Goal: Information Seeking & Learning: Check status

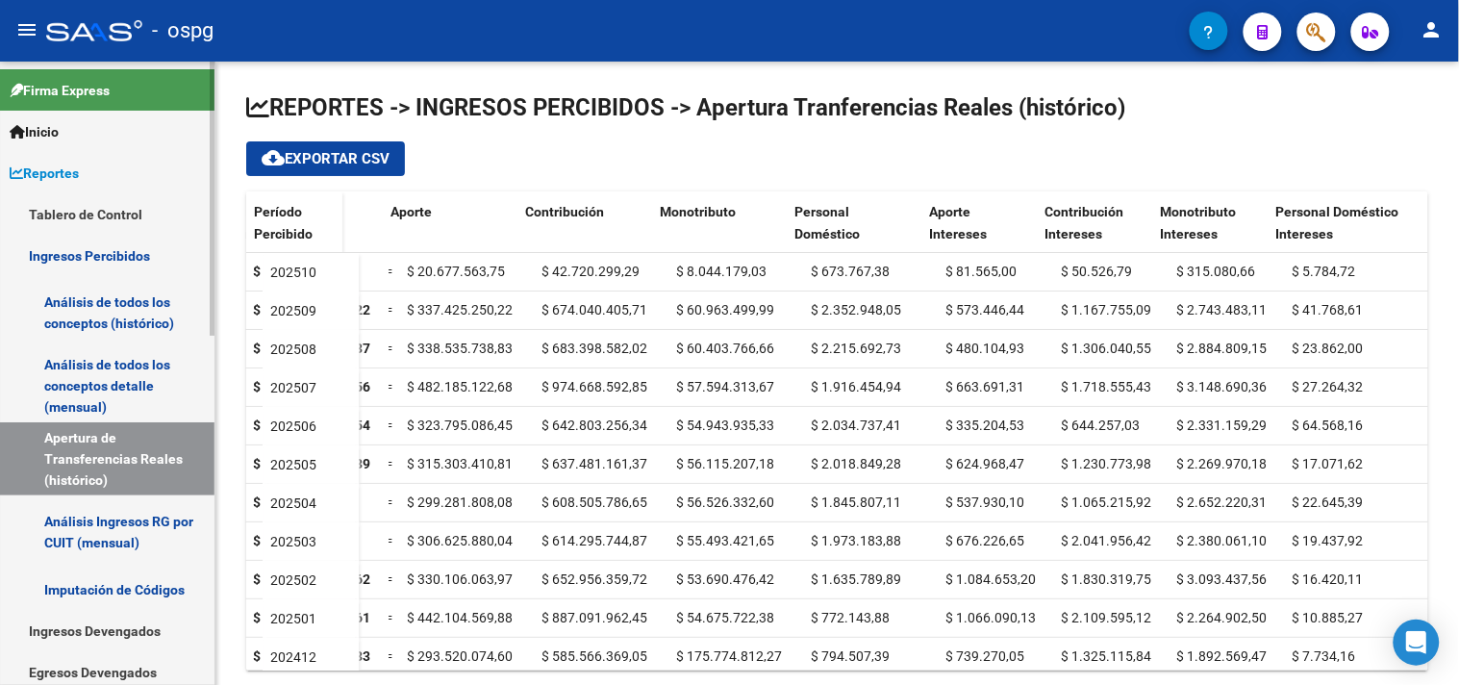
scroll to position [534, 0]
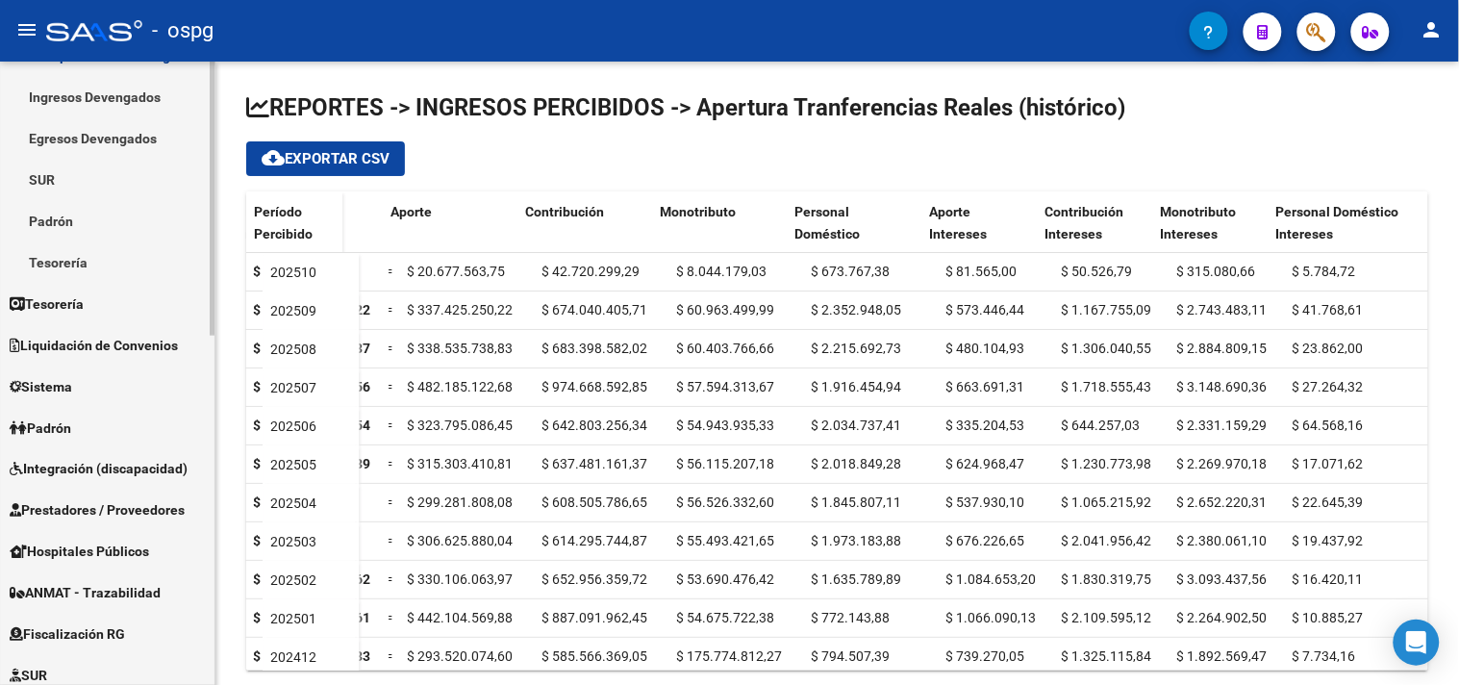
click at [88, 431] on link "Padrón" at bounding box center [107, 427] width 214 height 41
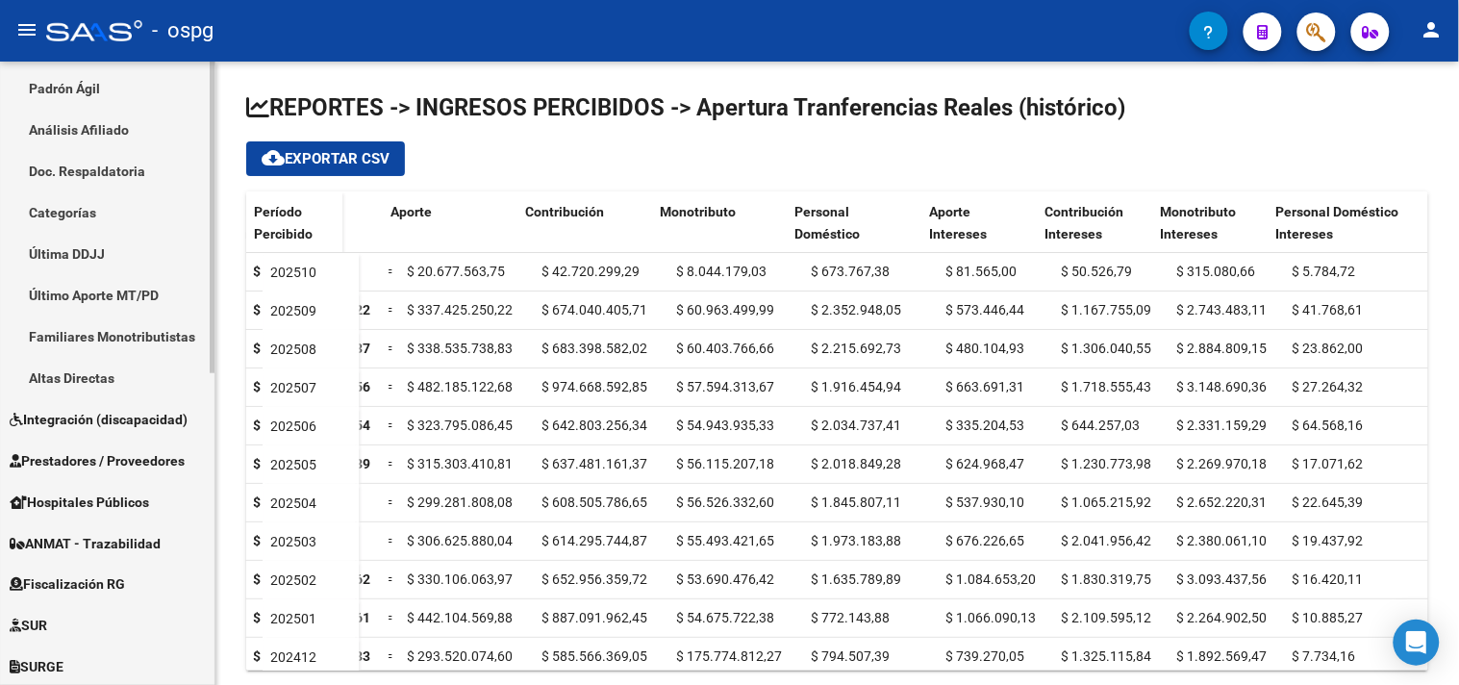
scroll to position [427, 0]
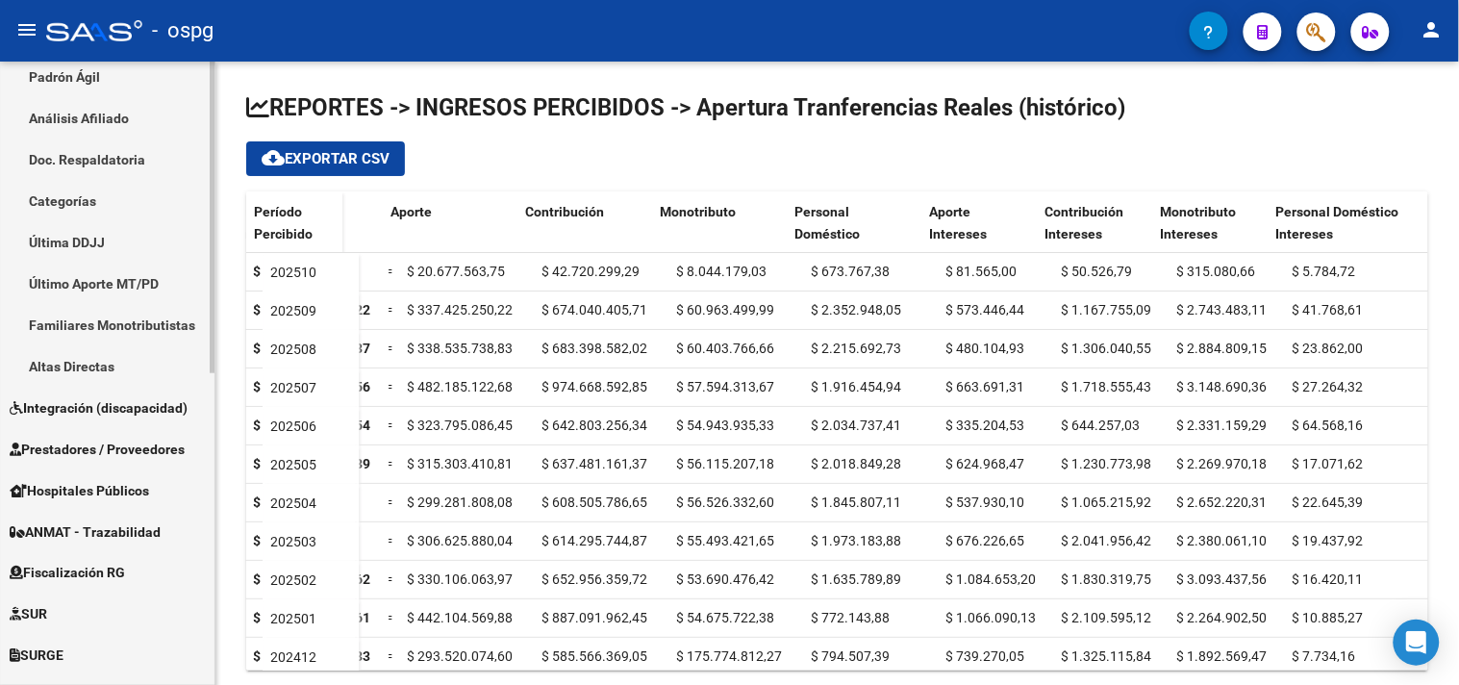
click at [137, 118] on link "Análisis Afiliado" at bounding box center [107, 117] width 214 height 41
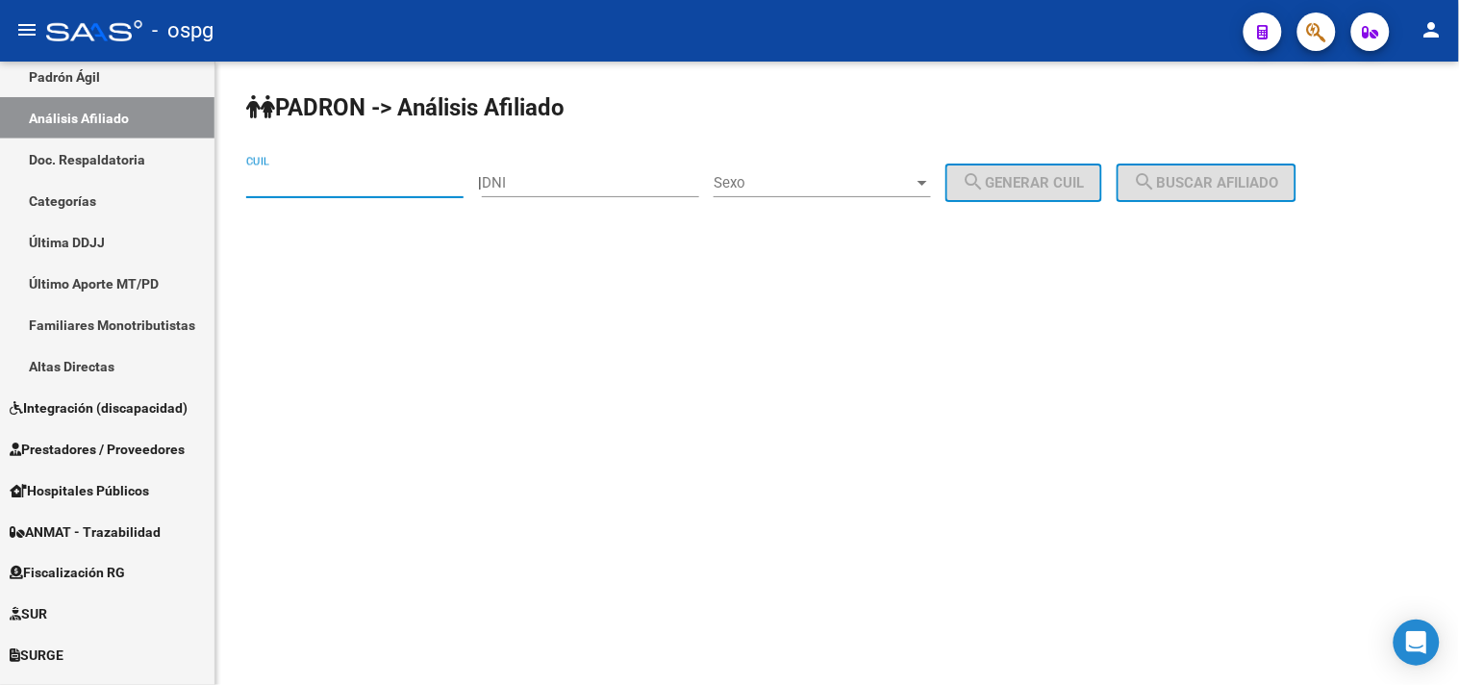
click at [295, 185] on input "CUIL" at bounding box center [354, 182] width 217 height 17
paste input "20-17005014-3"
click at [1186, 178] on span "search Buscar afiliado" at bounding box center [1206, 182] width 145 height 17
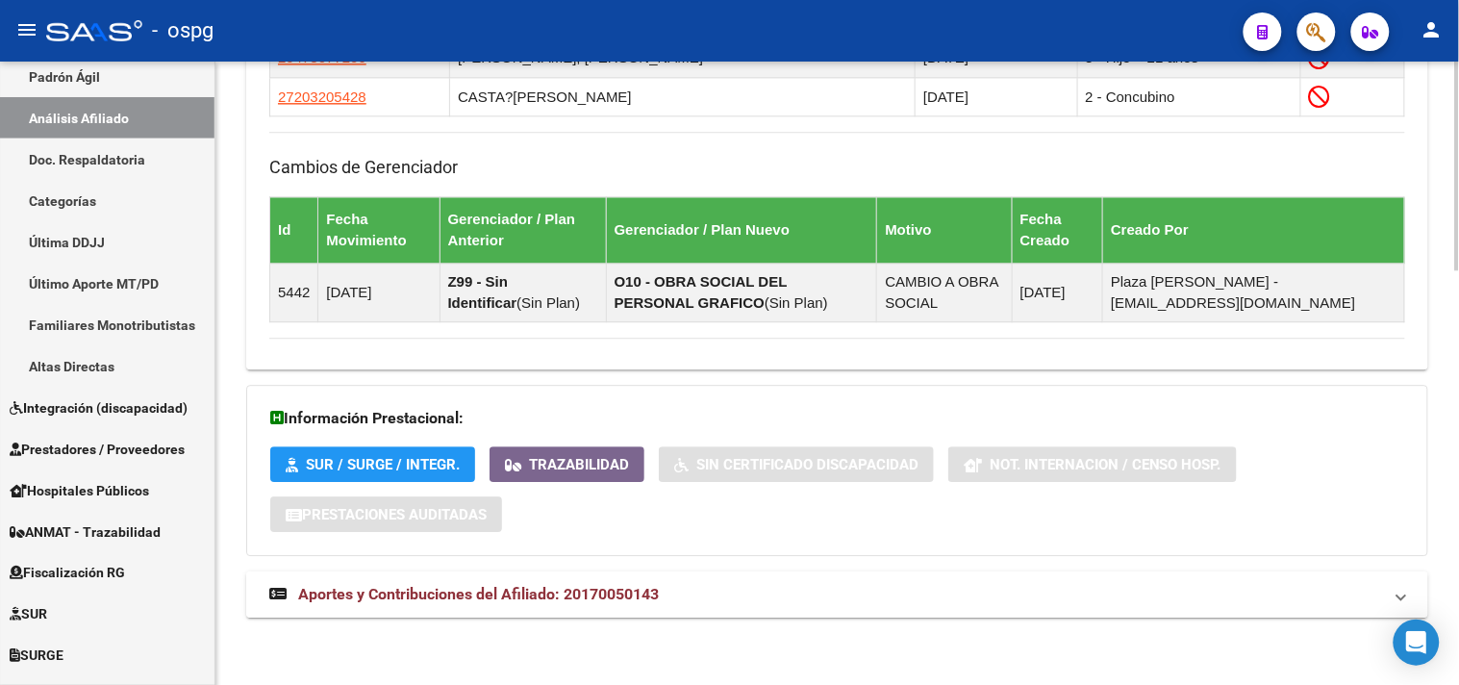
click at [731, 594] on mat-panel-title "Aportes y Contribuciones del Afiliado: 20170050143" at bounding box center [825, 594] width 1113 height 21
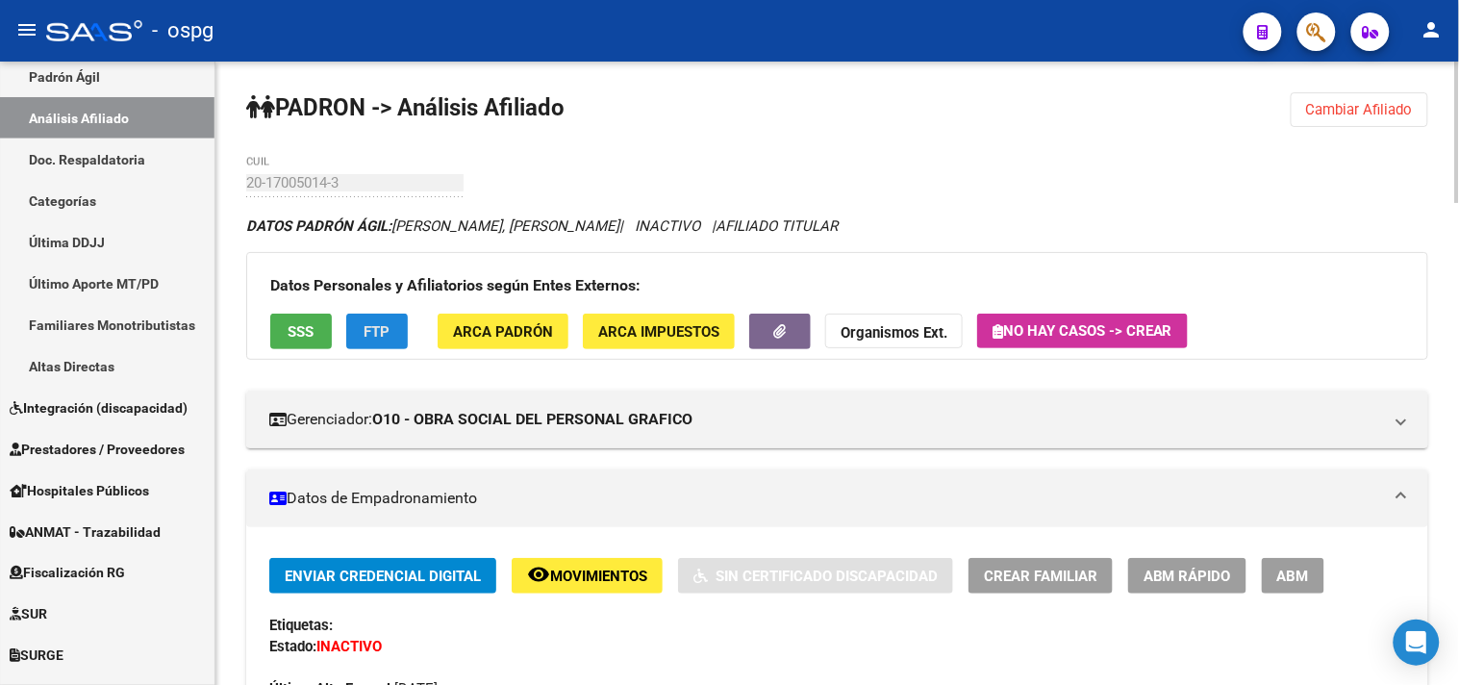
click at [388, 333] on span "FTP" at bounding box center [377, 331] width 26 height 17
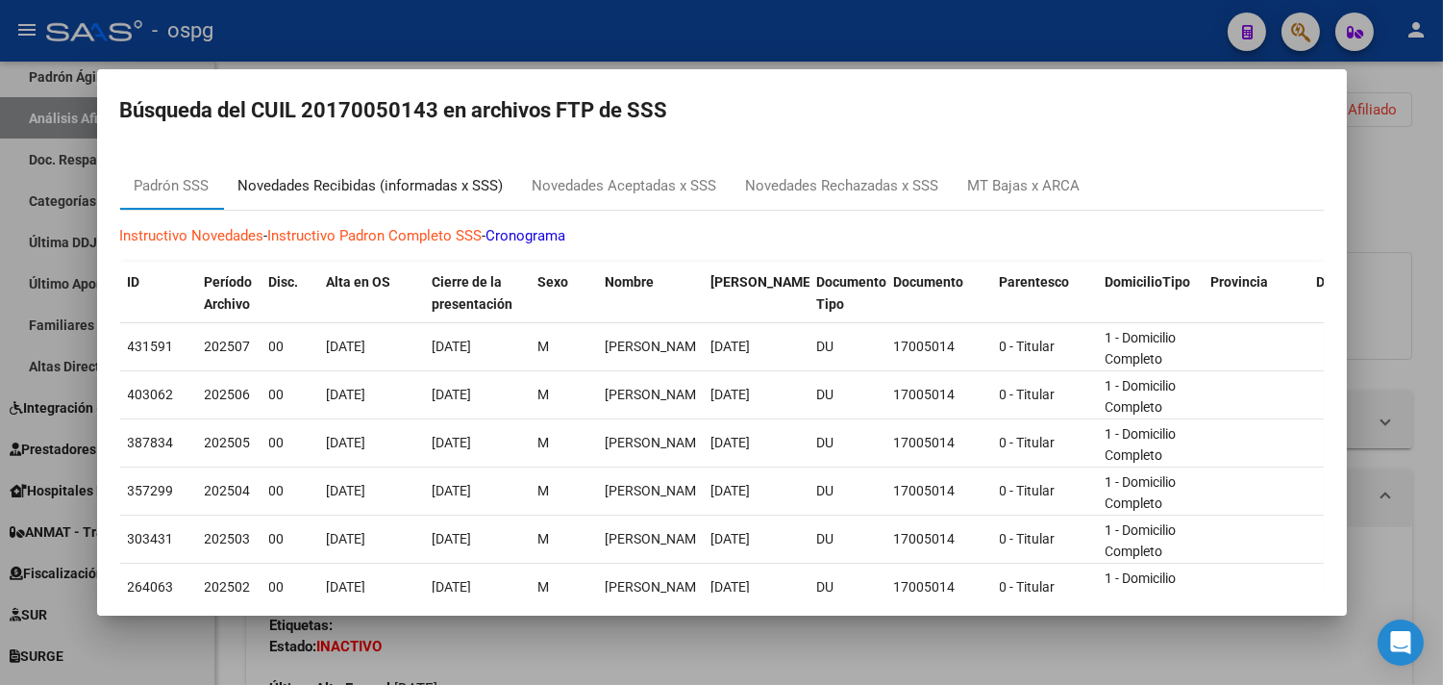
click at [428, 186] on div "Novedades Recibidas (informadas x SSS)" at bounding box center [370, 186] width 265 height 22
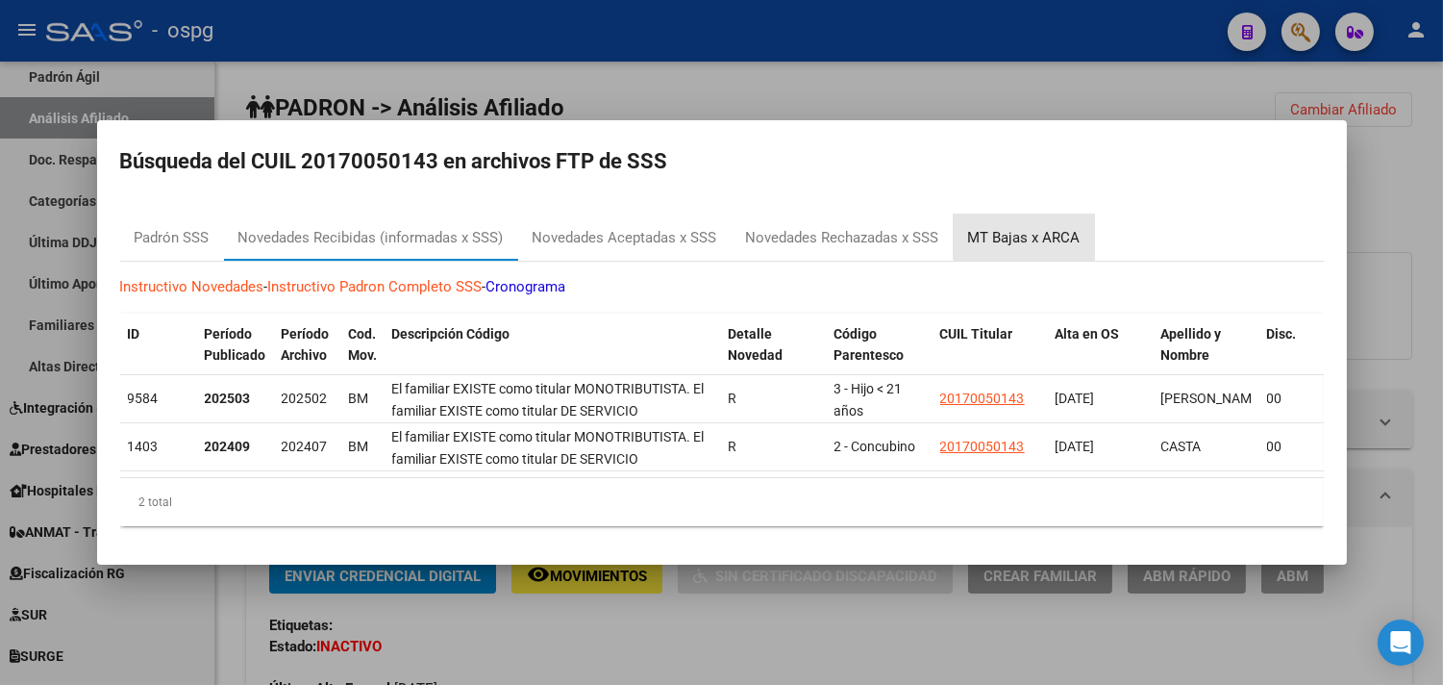
click at [1034, 228] on div "MT Bajas x ARCA" at bounding box center [1024, 238] width 113 height 22
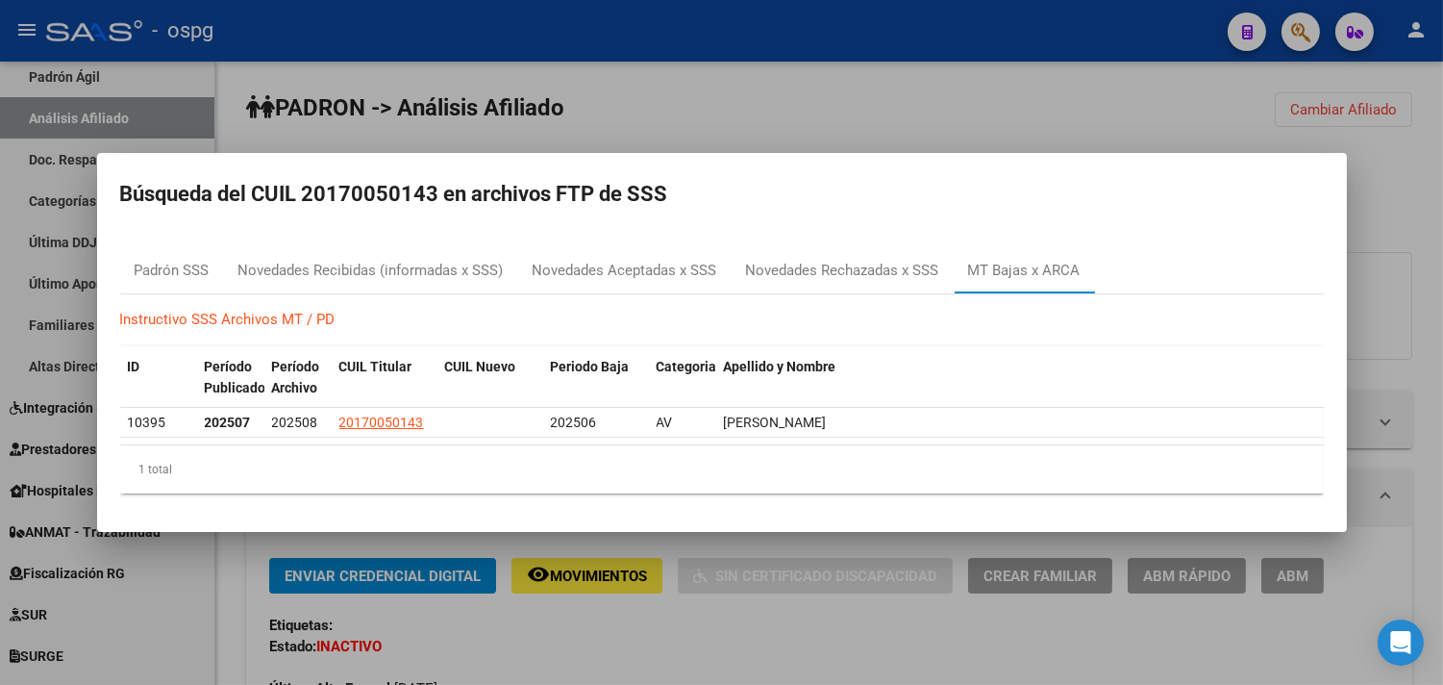
click at [686, 644] on div at bounding box center [721, 342] width 1443 height 685
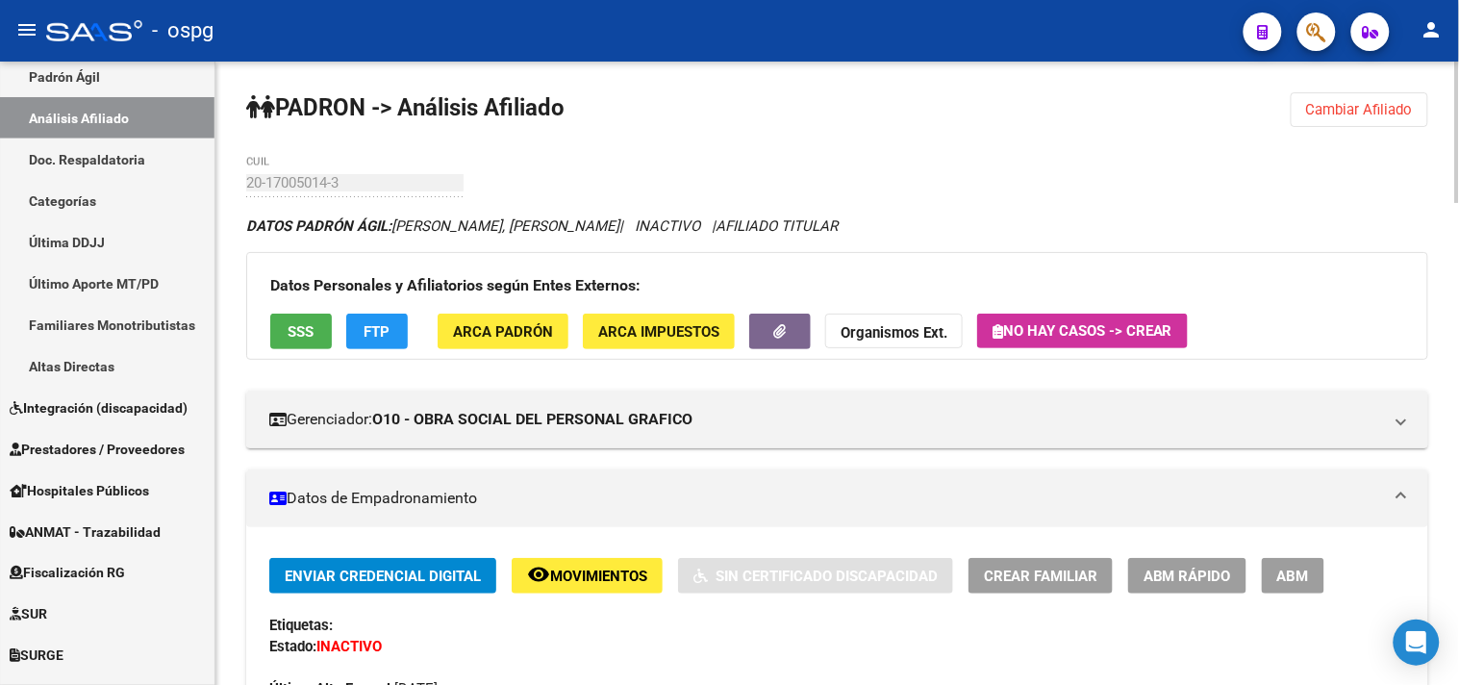
click at [1363, 106] on span "Cambiar Afiliado" at bounding box center [1359, 109] width 107 height 17
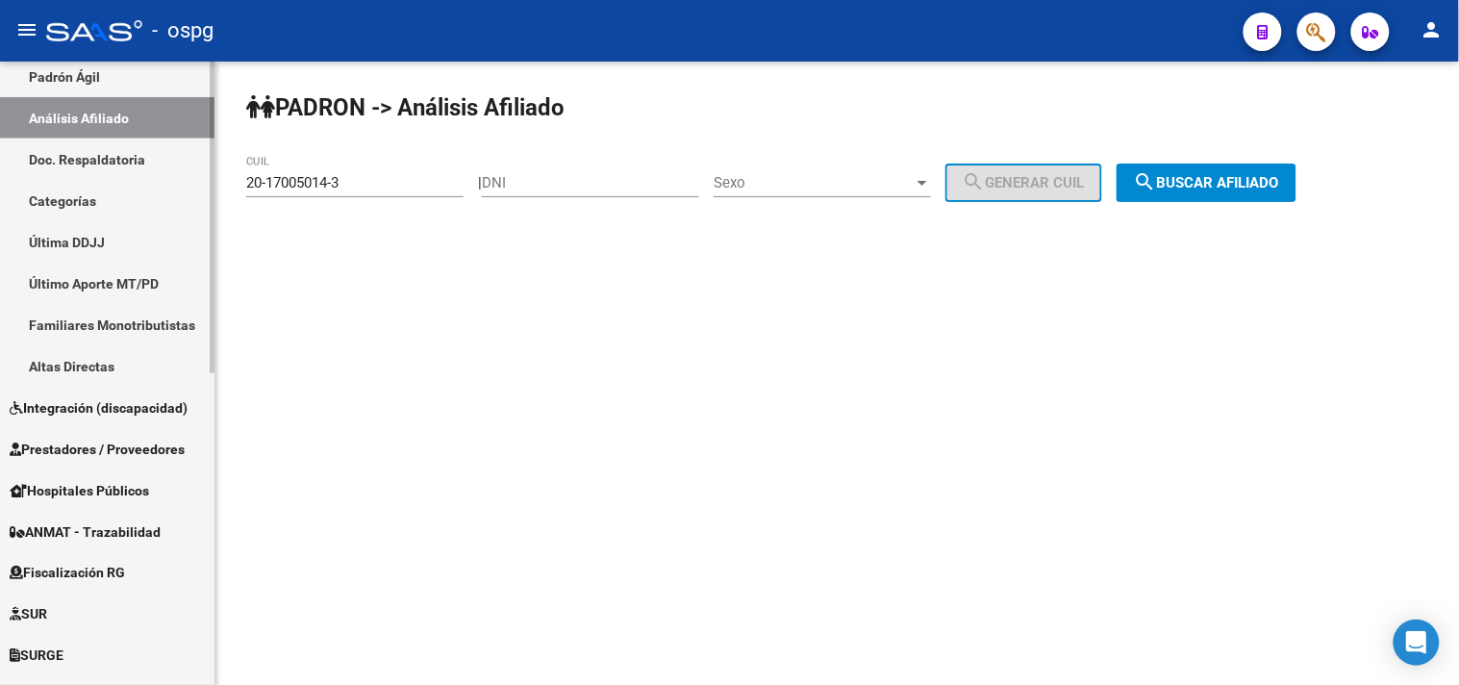
drag, startPoint x: 354, startPoint y: 188, endPoint x: 113, endPoint y: 193, distance: 241.4
click at [113, 193] on mat-sidenav-container "Firma Express Inicio Calendario SSS Instructivos Contacto OS Reportes Tablero d…" at bounding box center [729, 373] width 1459 height 623
drag, startPoint x: 299, startPoint y: 192, endPoint x: 349, endPoint y: 180, distance: 51.5
click at [305, 170] on div "20-17005014-3 CUIL" at bounding box center [354, 176] width 217 height 41
paste input "6847571-4"
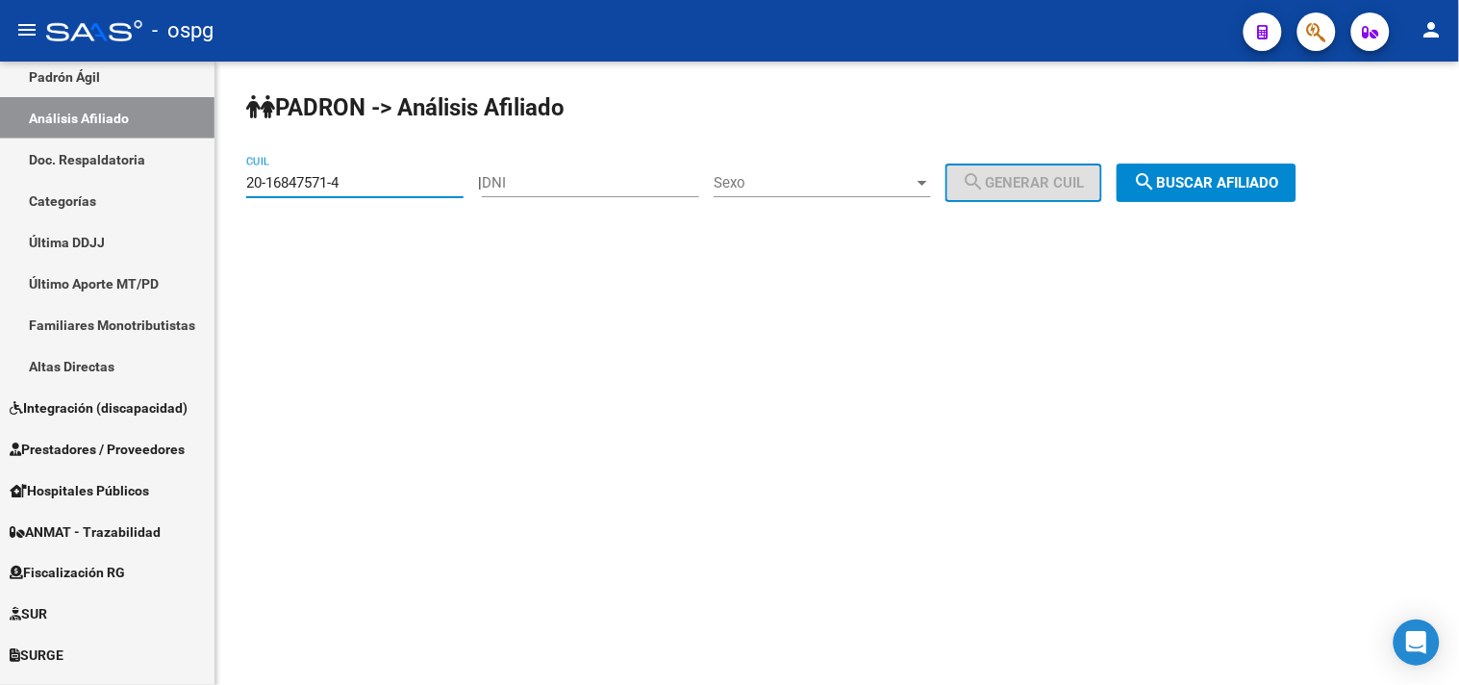
click at [1179, 194] on button "search Buscar afiliado" at bounding box center [1206, 182] width 180 height 38
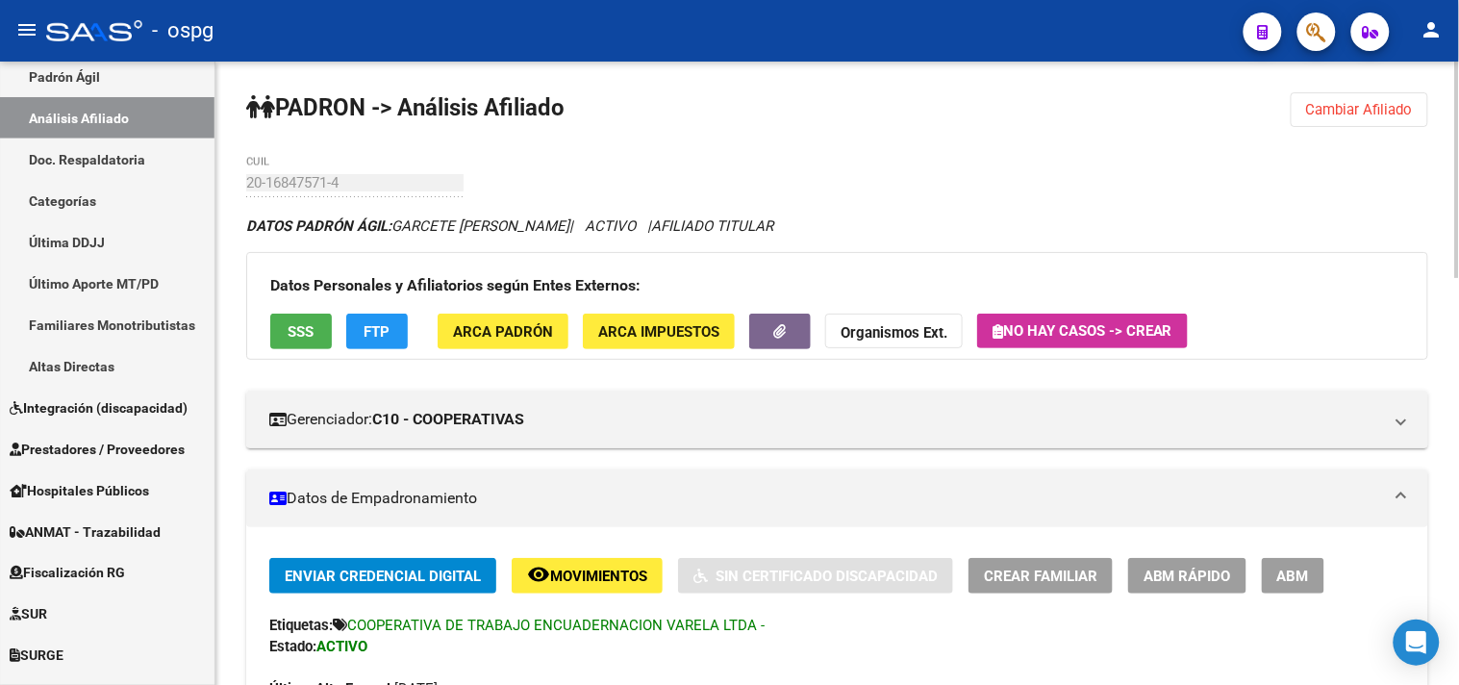
click at [300, 331] on span "SSS" at bounding box center [301, 331] width 26 height 17
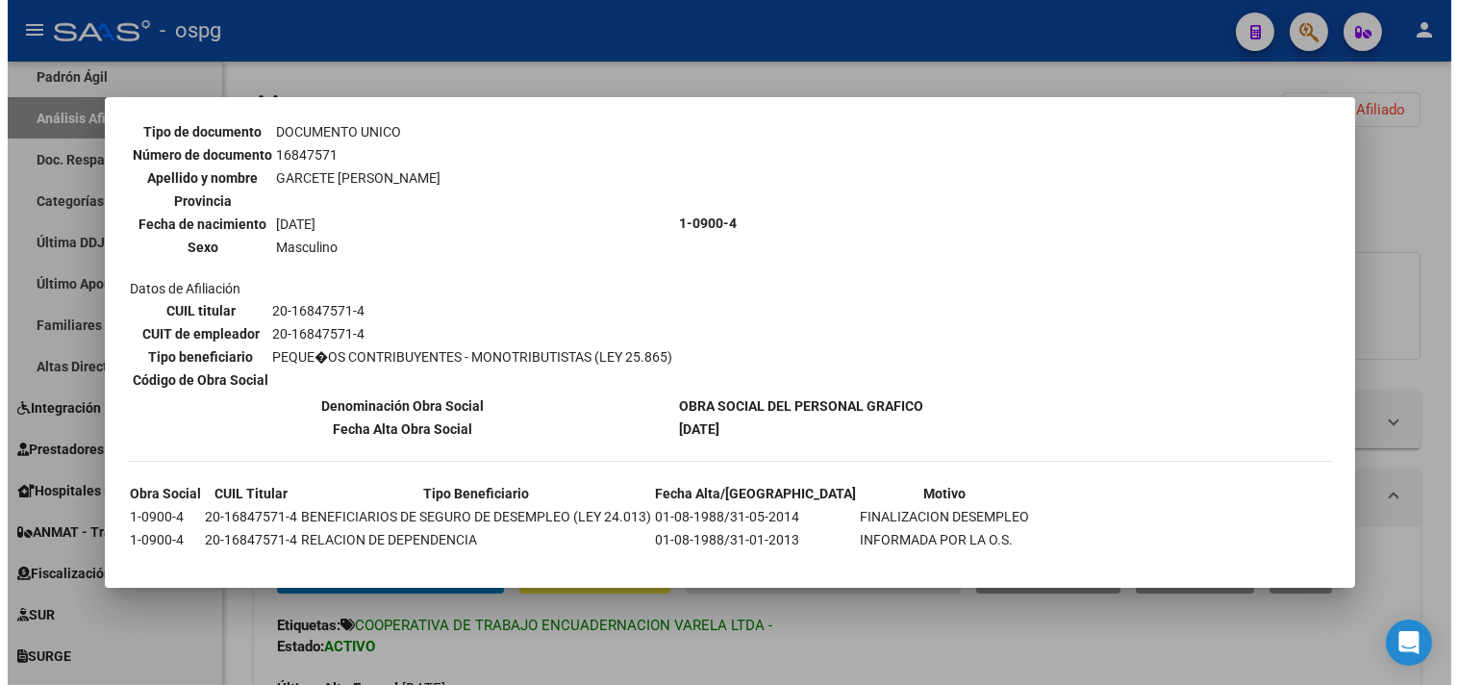
scroll to position [170, 0]
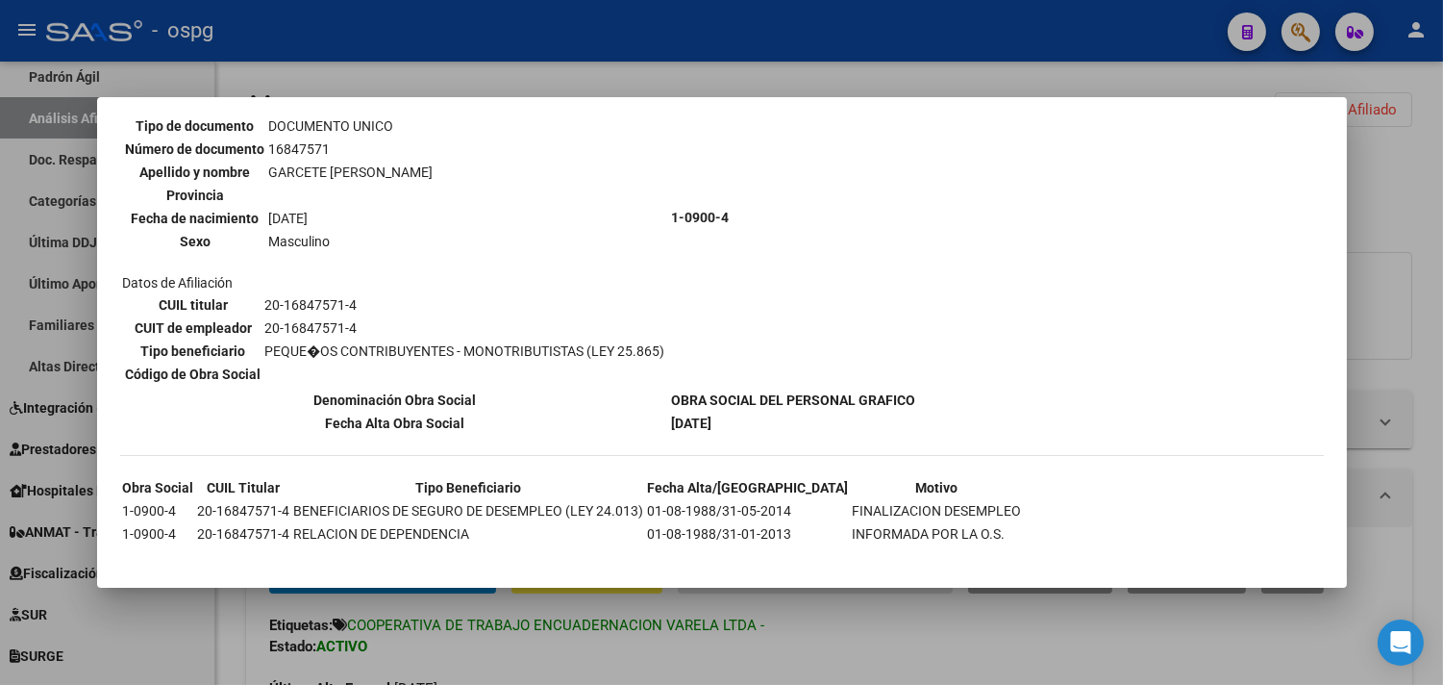
click at [788, 637] on div at bounding box center [721, 342] width 1443 height 685
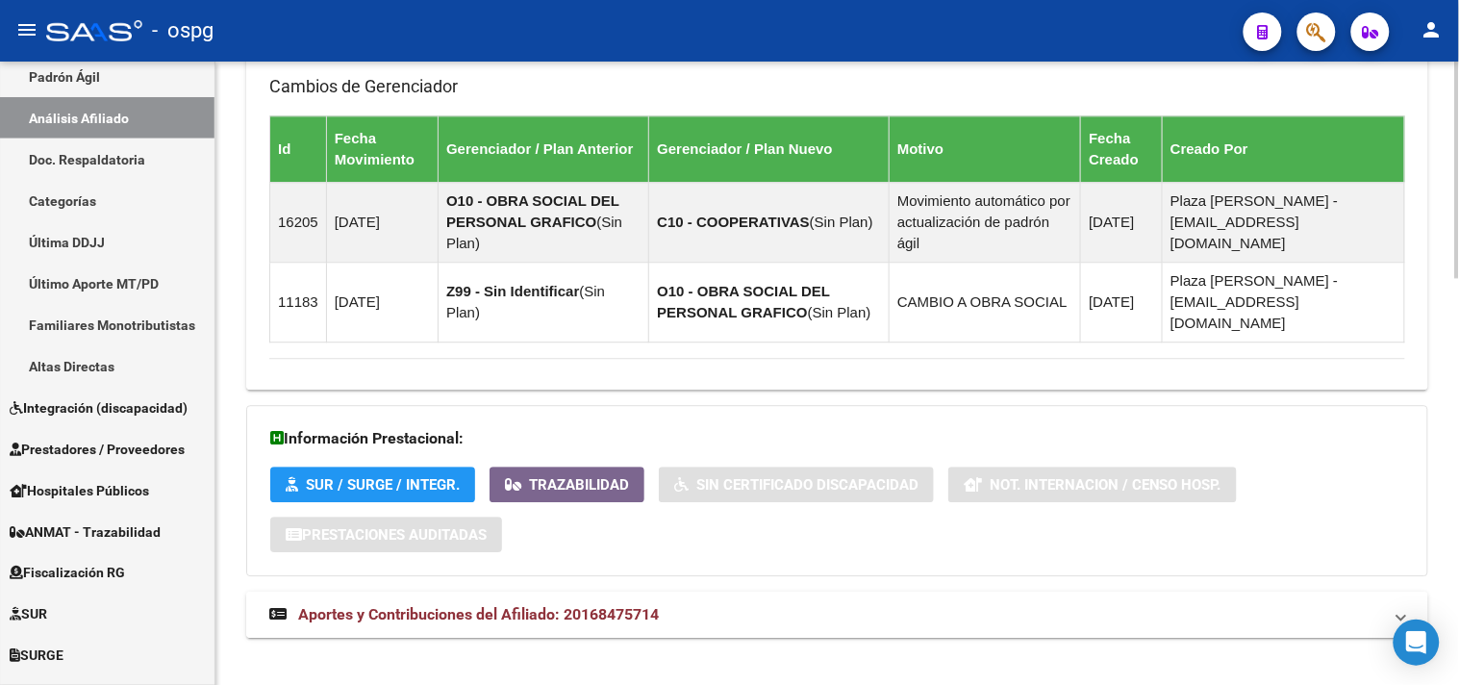
drag, startPoint x: 771, startPoint y: 602, endPoint x: 809, endPoint y: 603, distance: 37.5
click at [771, 604] on mat-panel-title "Aportes y Contribuciones del Afiliado: 20168475714" at bounding box center [825, 614] width 1113 height 21
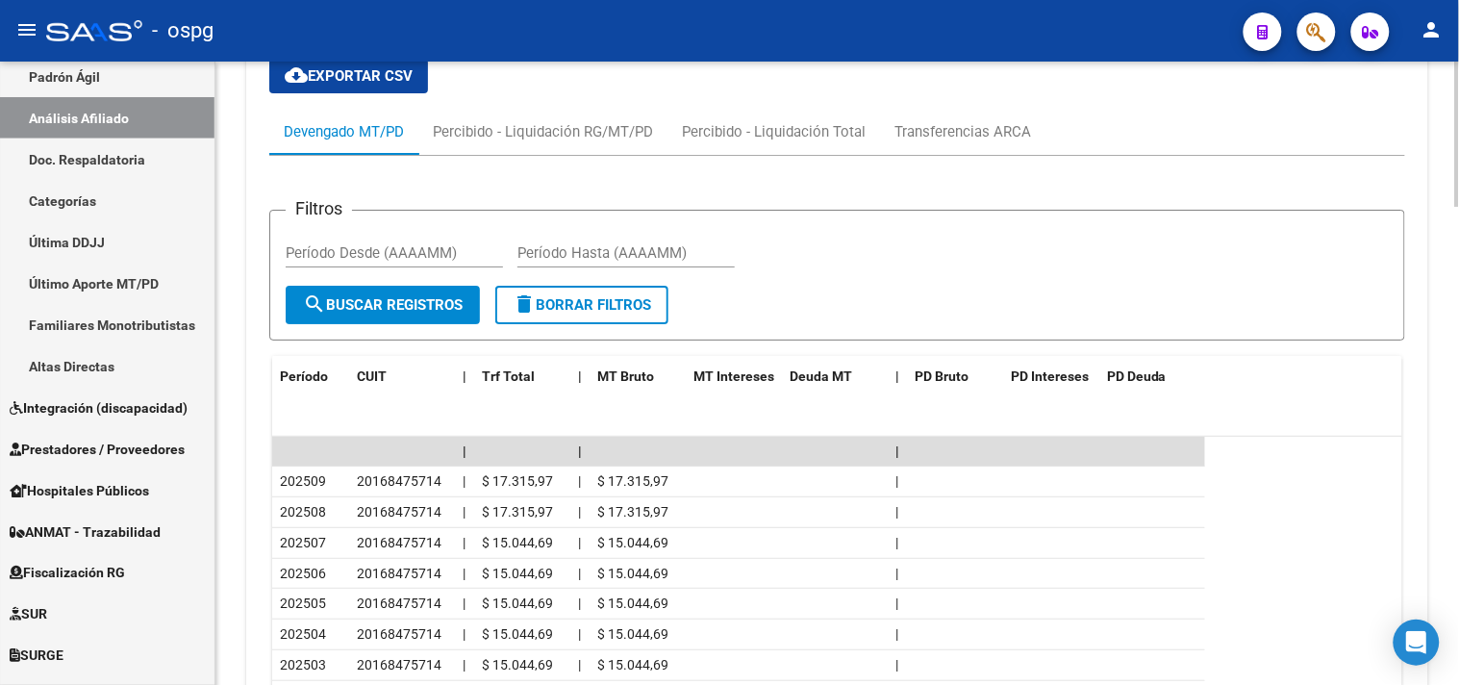
scroll to position [1572, 0]
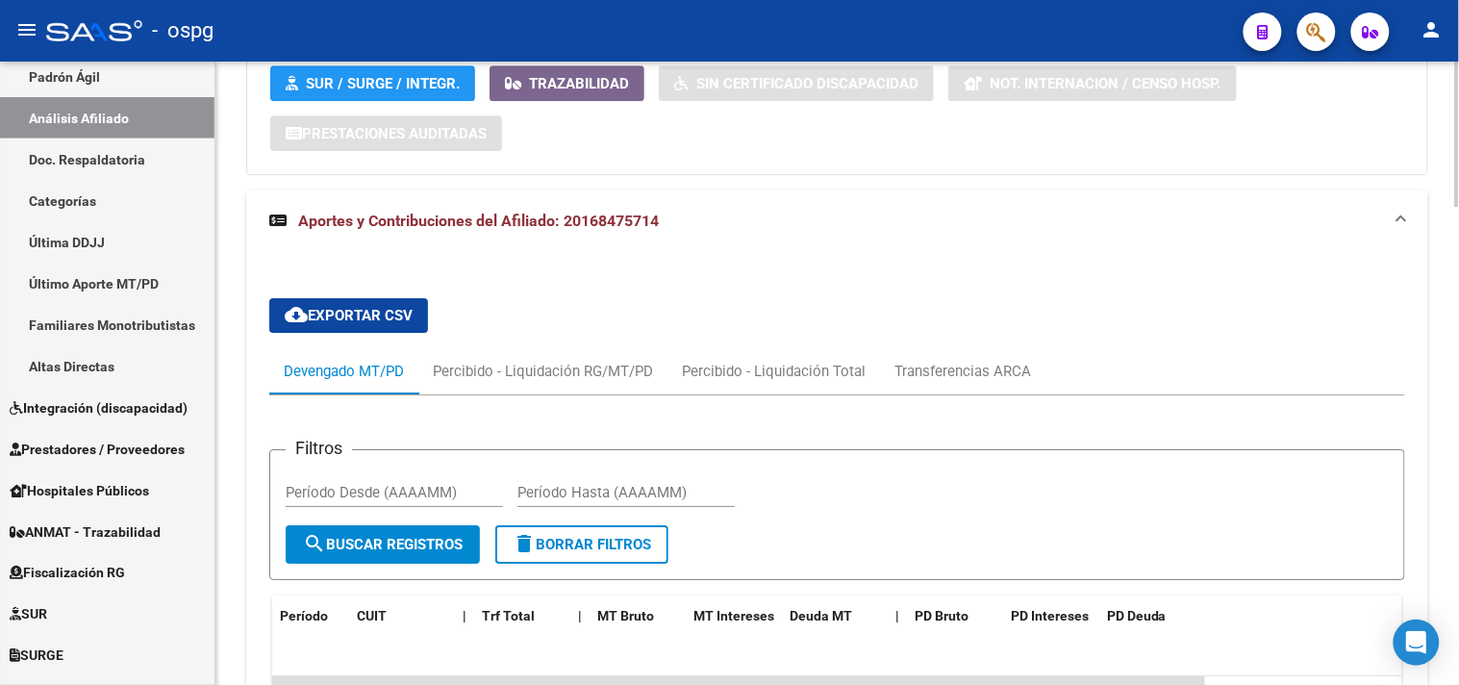
drag, startPoint x: 107, startPoint y: 108, endPoint x: 550, endPoint y: 167, distance: 447.3
click at [106, 109] on link "Análisis Afiliado" at bounding box center [107, 117] width 214 height 41
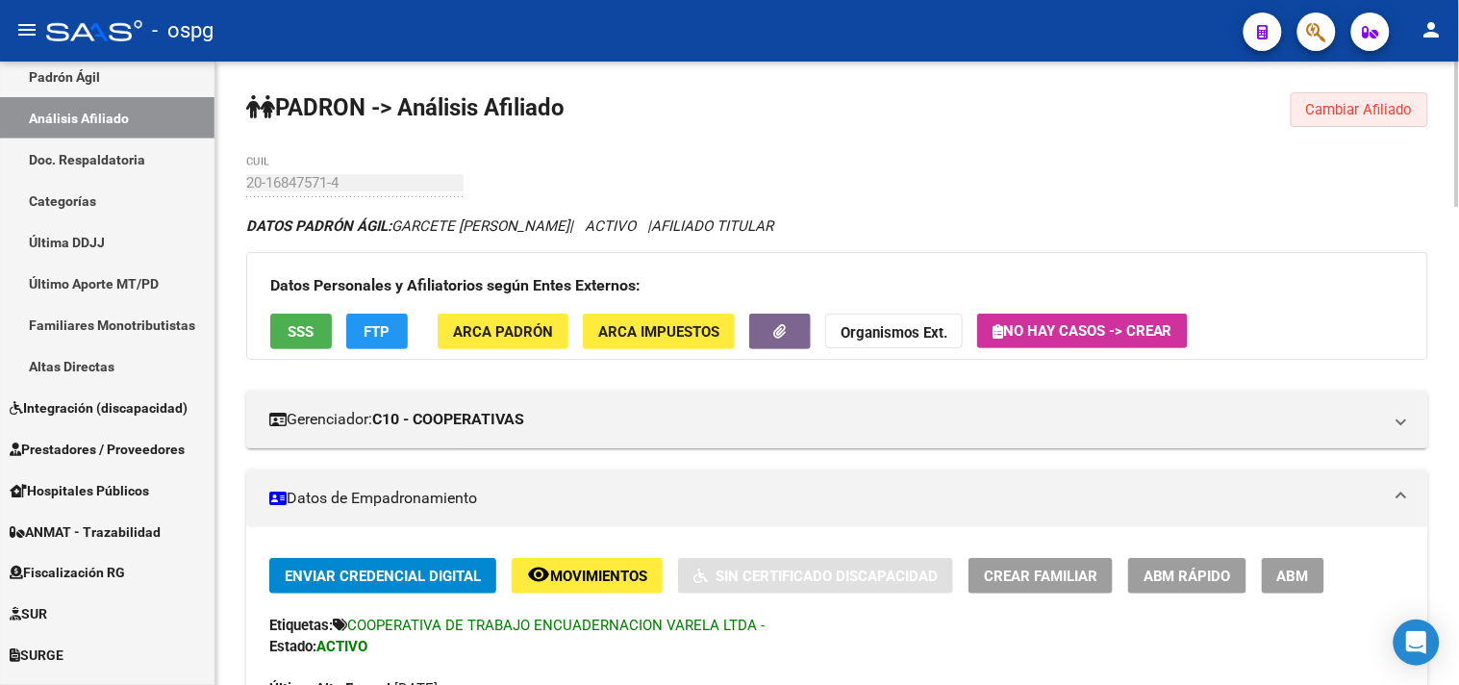
click at [1364, 117] on span "Cambiar Afiliado" at bounding box center [1359, 109] width 107 height 17
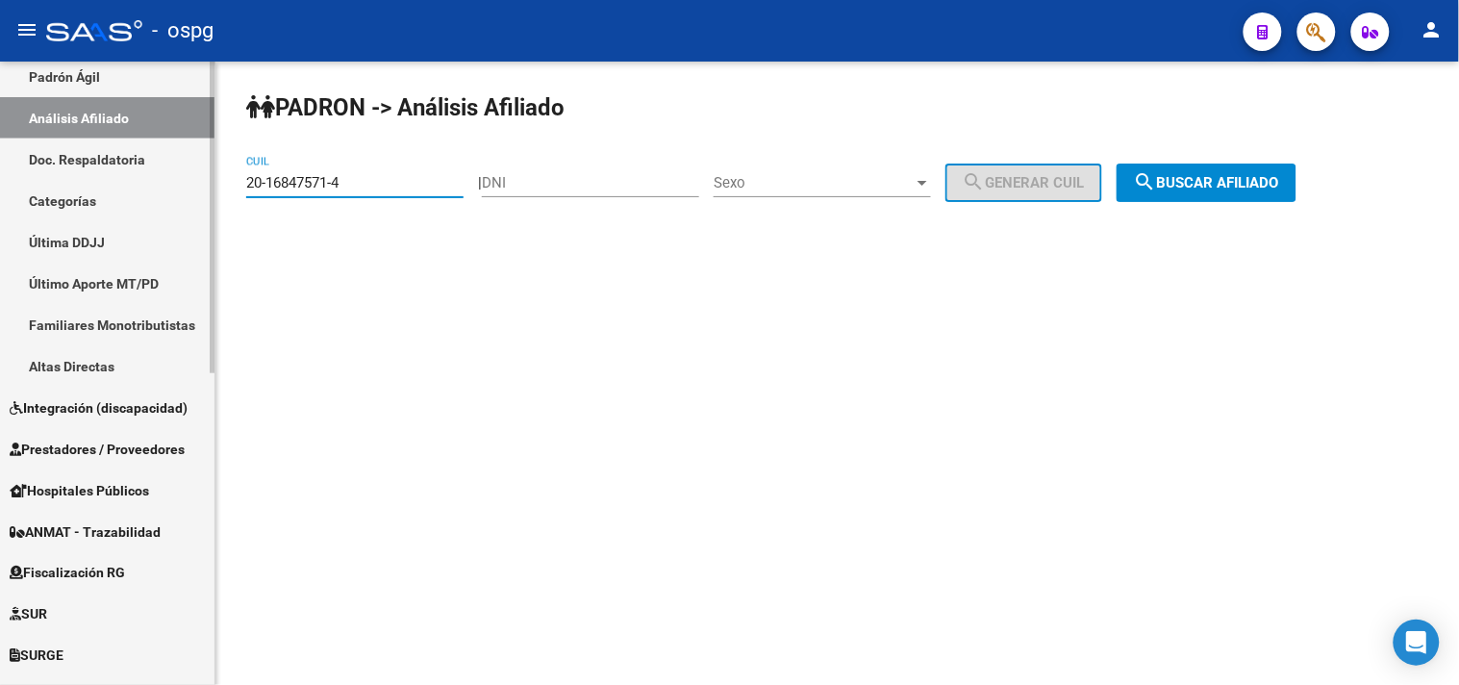
drag, startPoint x: 373, startPoint y: 177, endPoint x: 180, endPoint y: 155, distance: 194.5
click at [2, 184] on mat-sidenav-container "Firma Express Inicio Calendario SSS Instructivos Contacto OS Reportes Tablero d…" at bounding box center [729, 373] width 1459 height 623
paste input "7763435-3"
type input "20-17763435-3"
click at [1255, 188] on span "search Buscar afiliado" at bounding box center [1206, 182] width 145 height 17
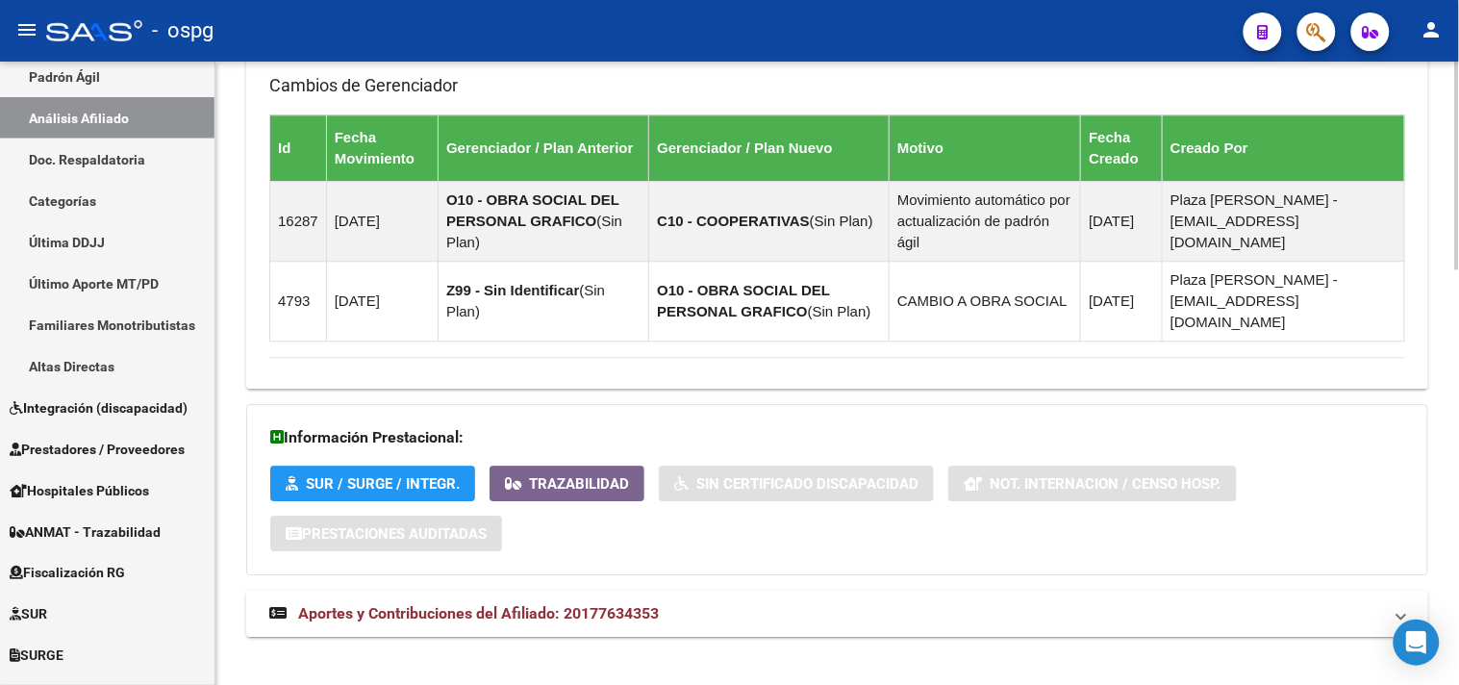
click at [742, 604] on mat-panel-title "Aportes y Contribuciones del Afiliado: 20177634353" at bounding box center [825, 613] width 1113 height 21
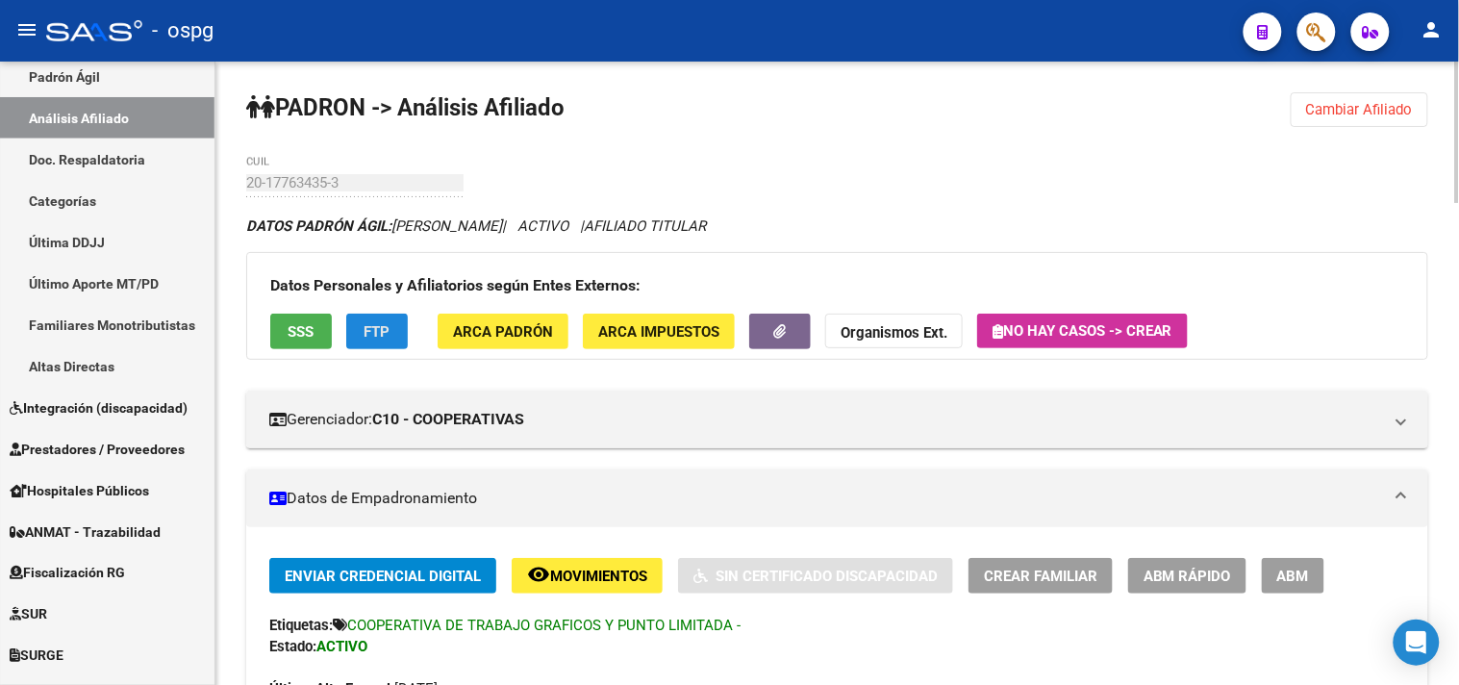
click at [364, 322] on span "FTP" at bounding box center [377, 330] width 26 height 17
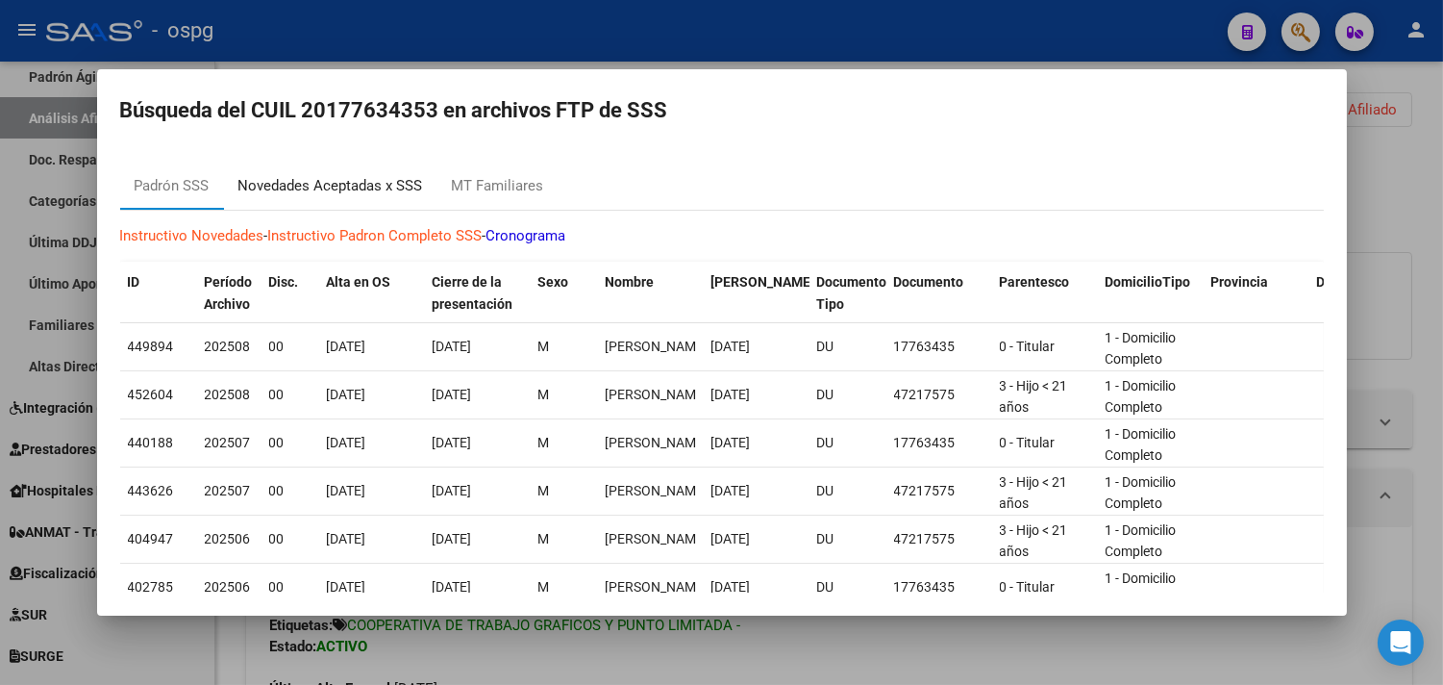
click at [287, 185] on div "Novedades Aceptadas x SSS" at bounding box center [330, 186] width 185 height 22
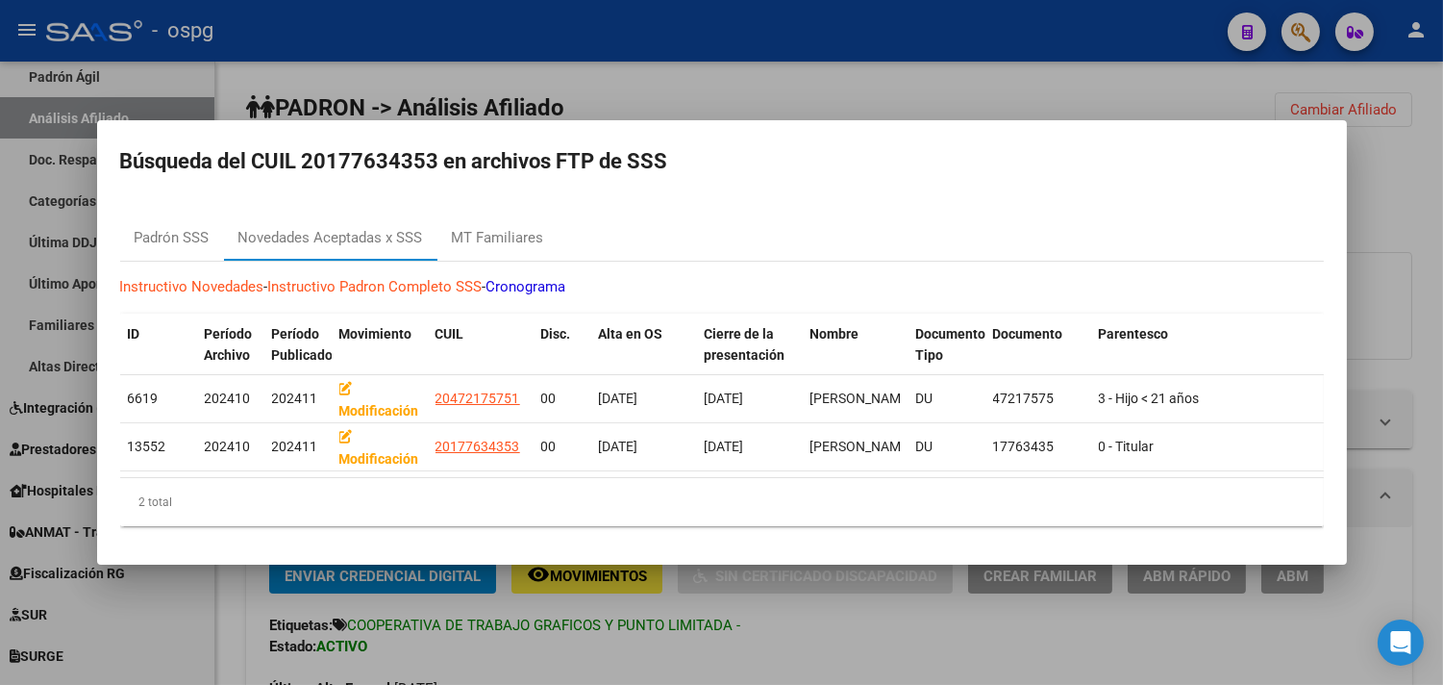
click at [742, 657] on div at bounding box center [721, 342] width 1443 height 685
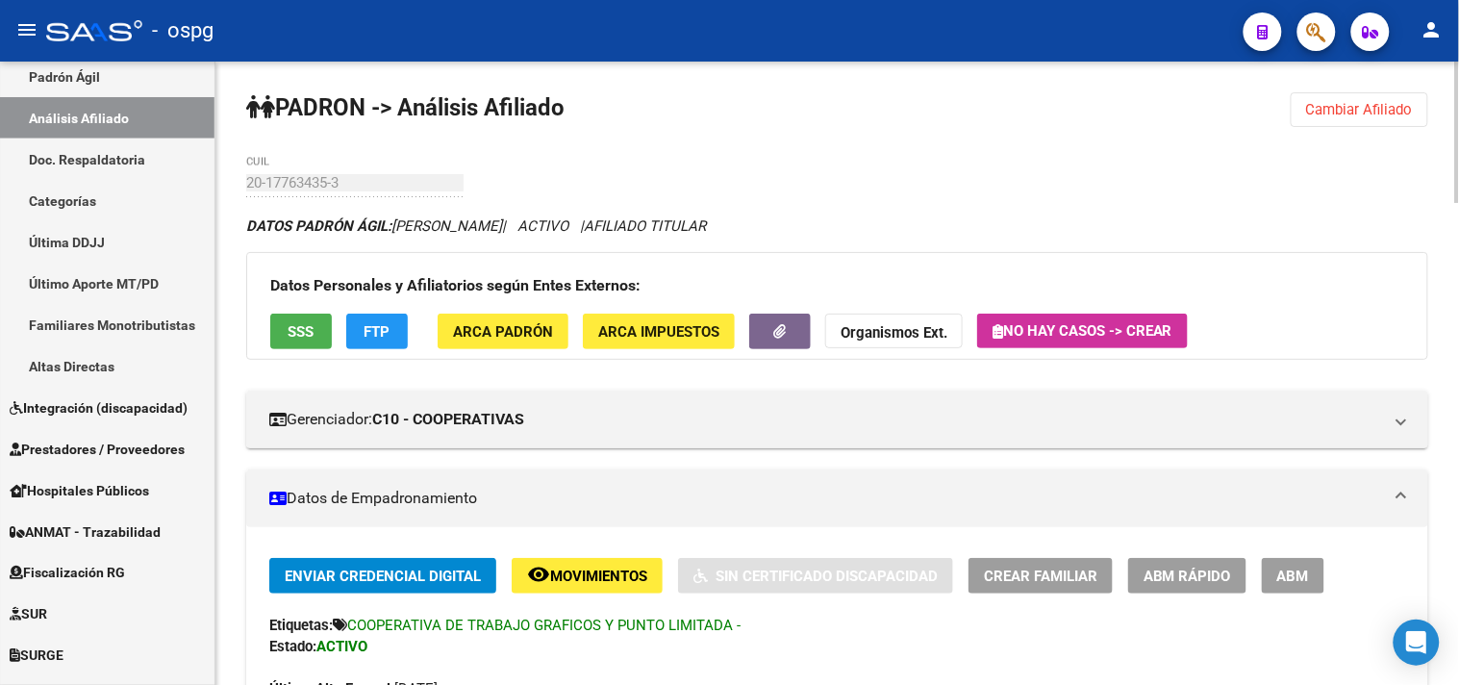
click at [308, 327] on span "SSS" at bounding box center [301, 331] width 26 height 17
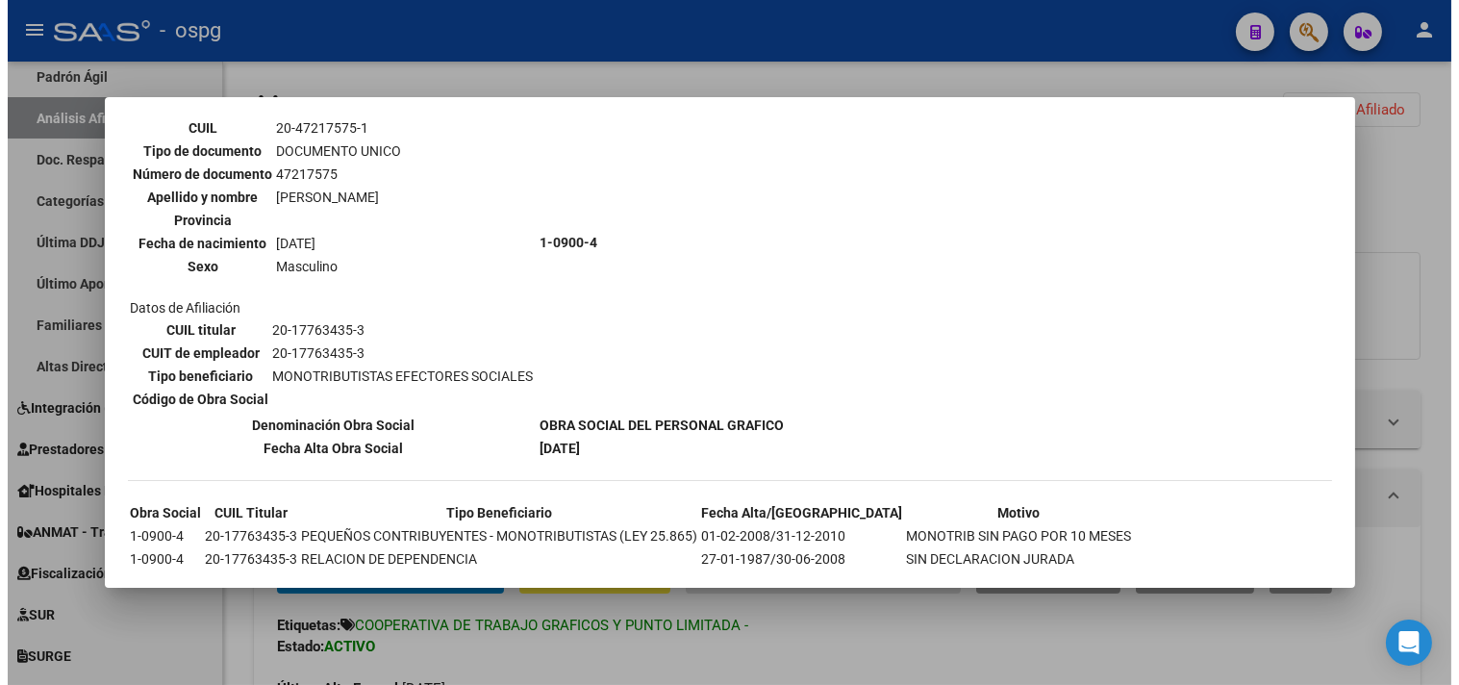
scroll to position [629, 0]
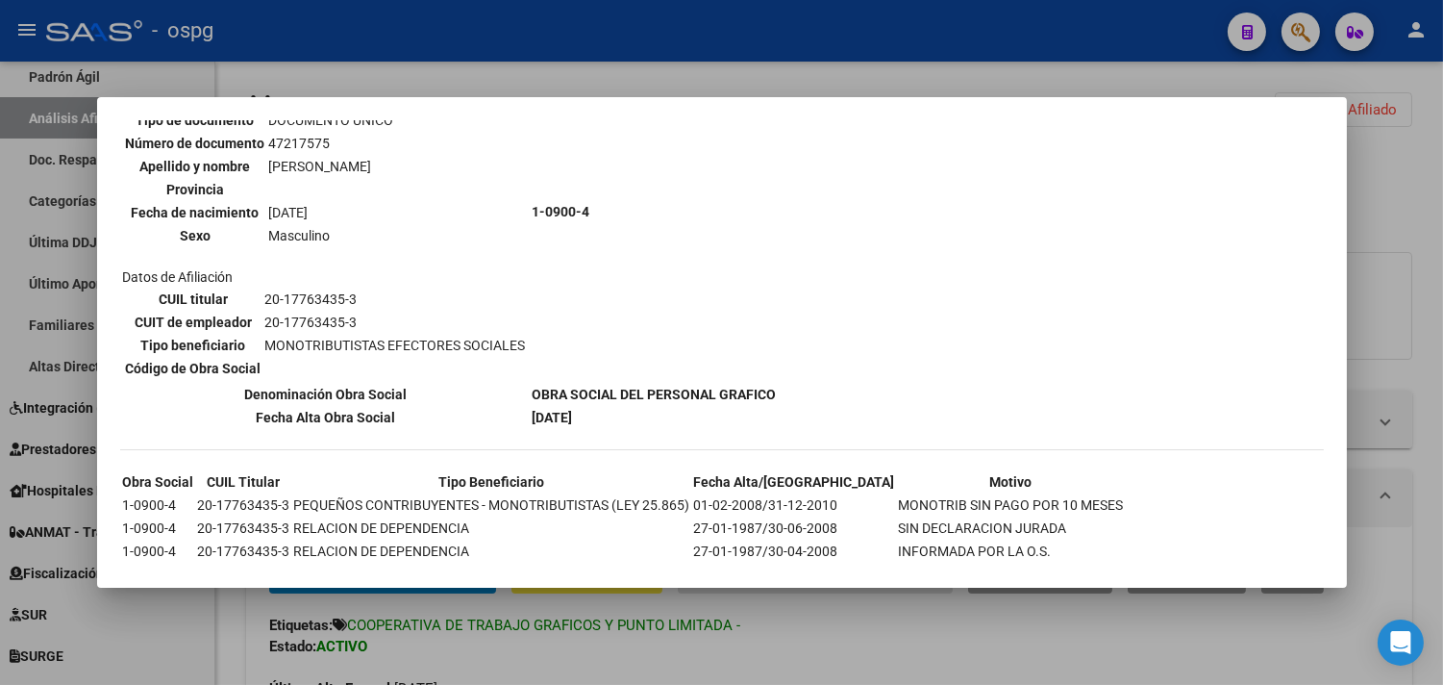
click at [838, 656] on div at bounding box center [721, 342] width 1443 height 685
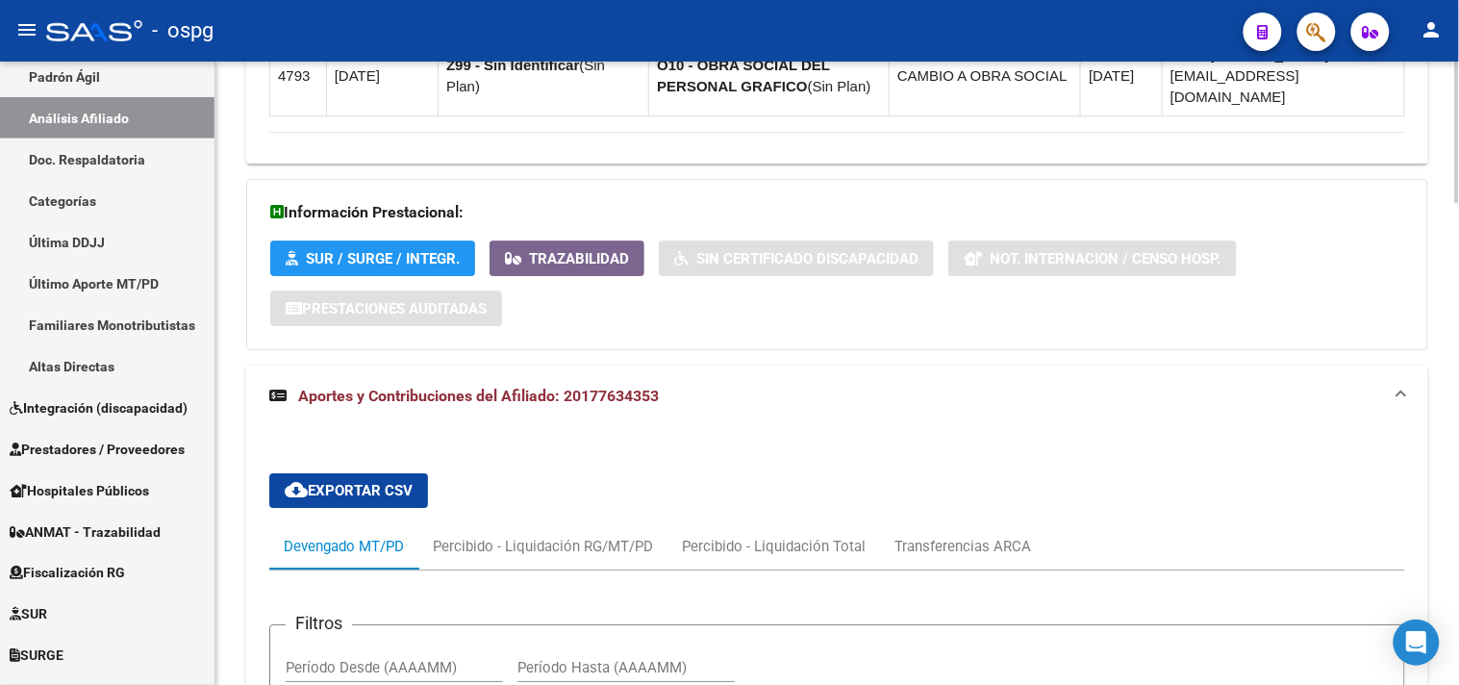
scroll to position [1815, 0]
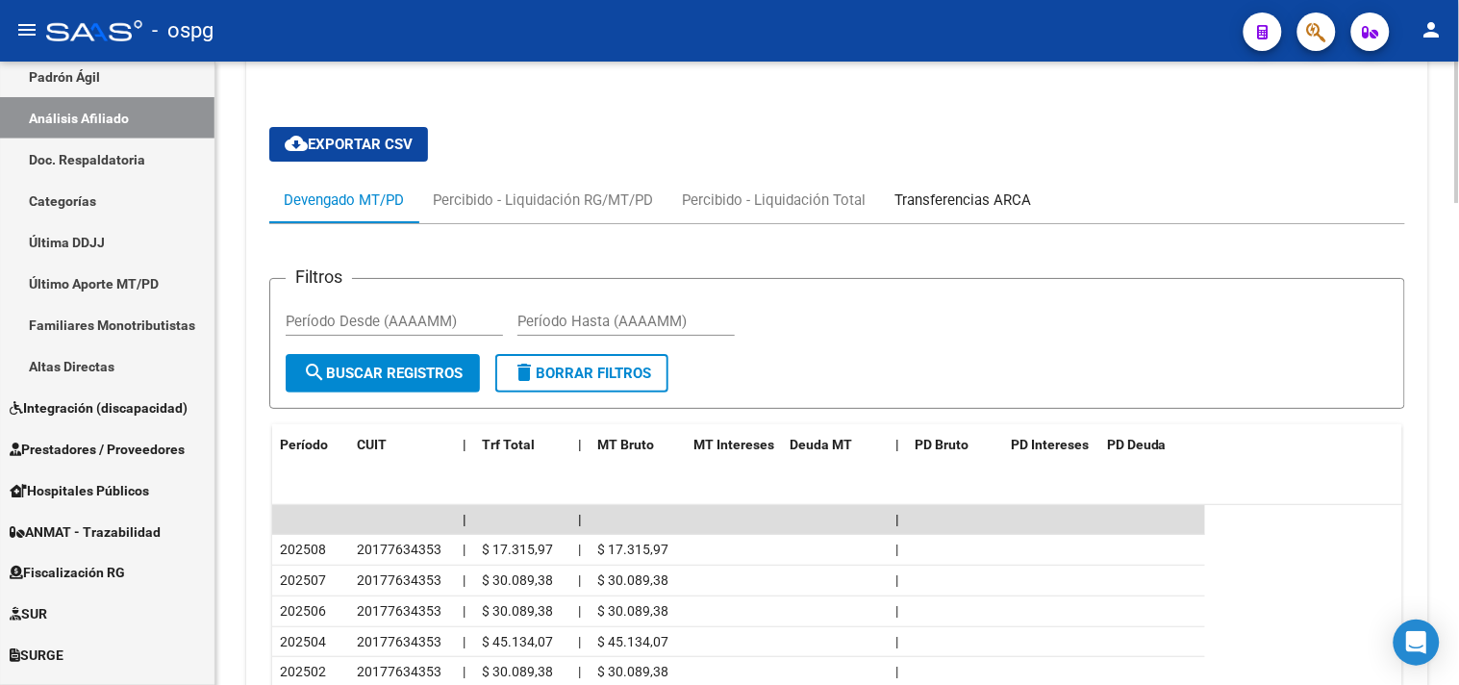
click at [931, 189] on div "Transferencias ARCA" at bounding box center [962, 199] width 137 height 21
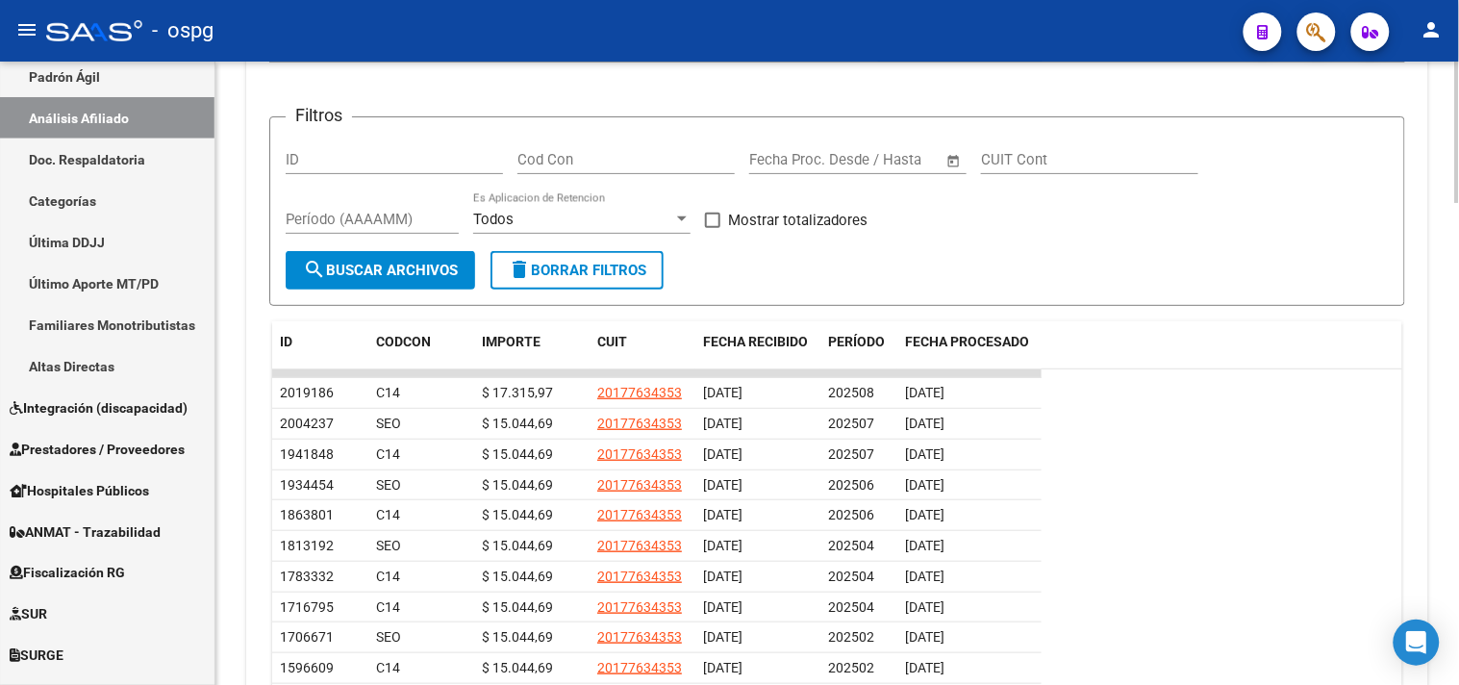
scroll to position [2030, 0]
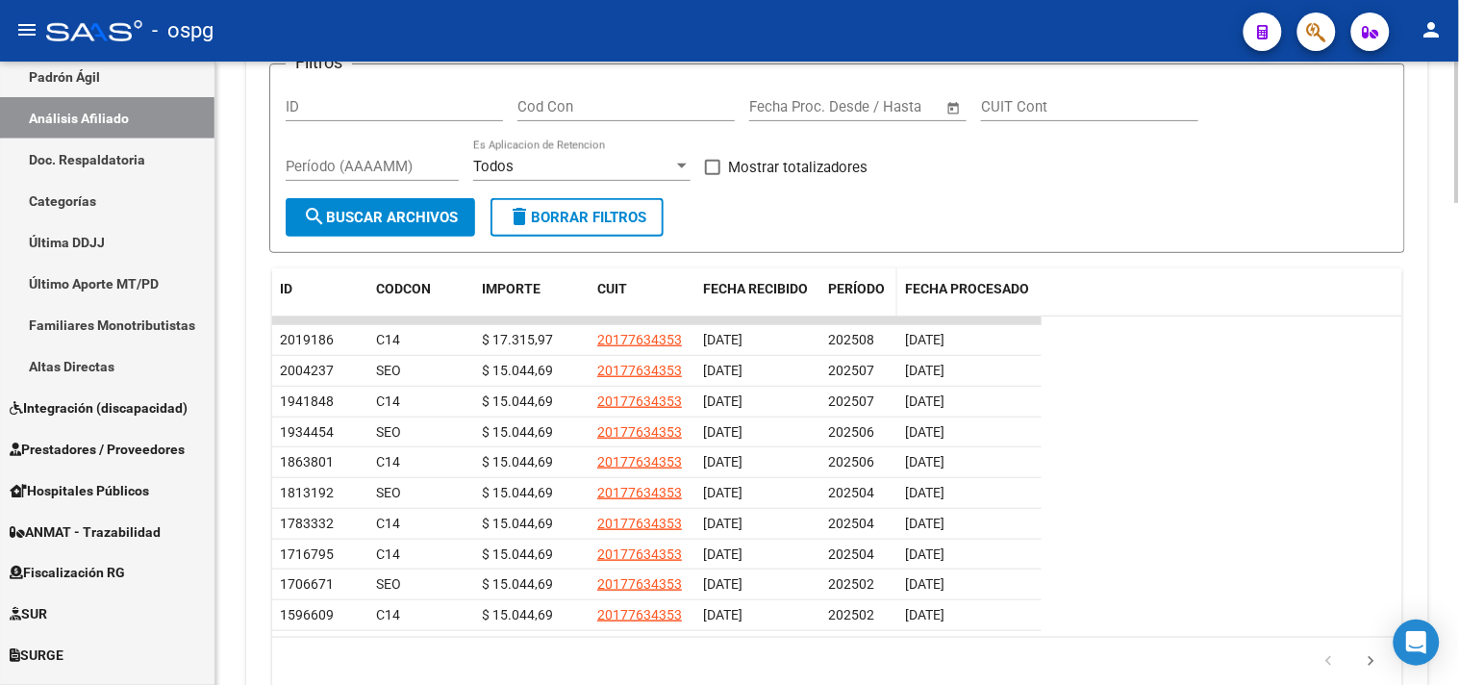
click at [857, 281] on span "PERÍODO" at bounding box center [856, 288] width 57 height 15
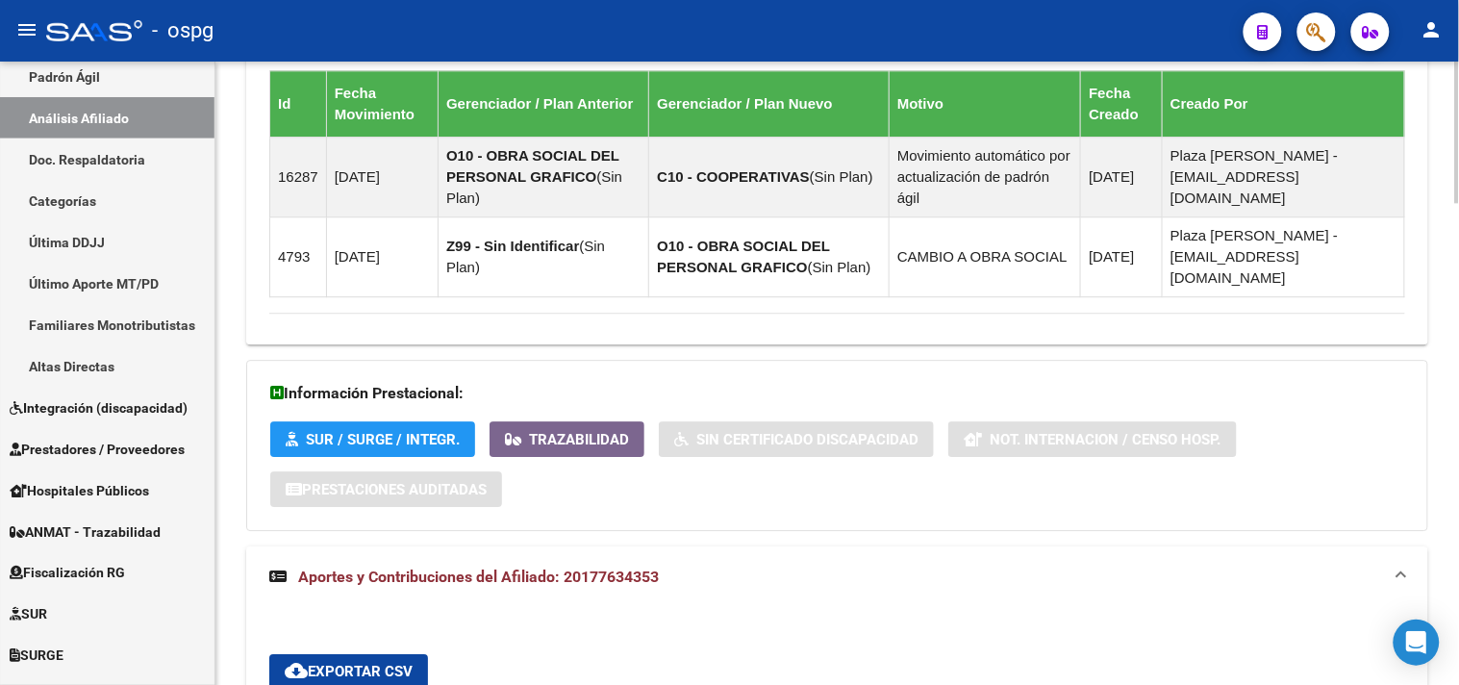
scroll to position [1282, 0]
